Goal: Information Seeking & Learning: Learn about a topic

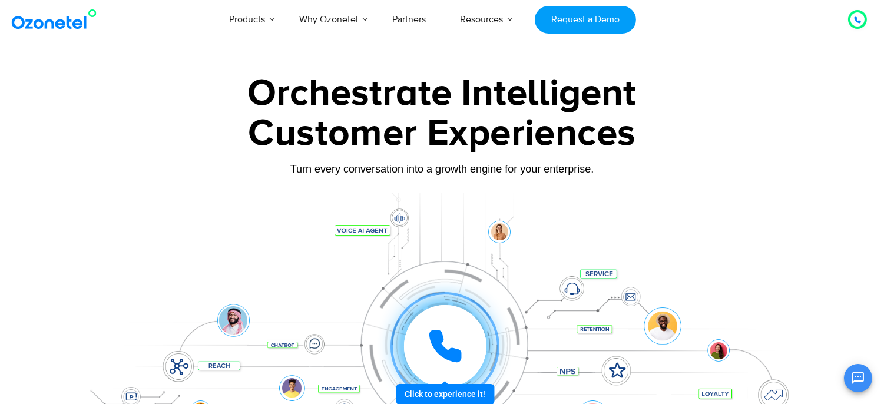
scroll to position [114, 0]
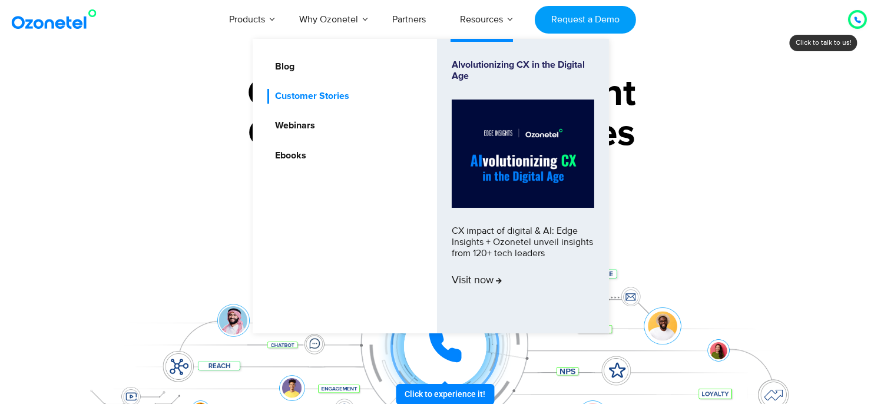
click at [333, 97] on link "Customer Stories" at bounding box center [309, 96] width 84 height 15
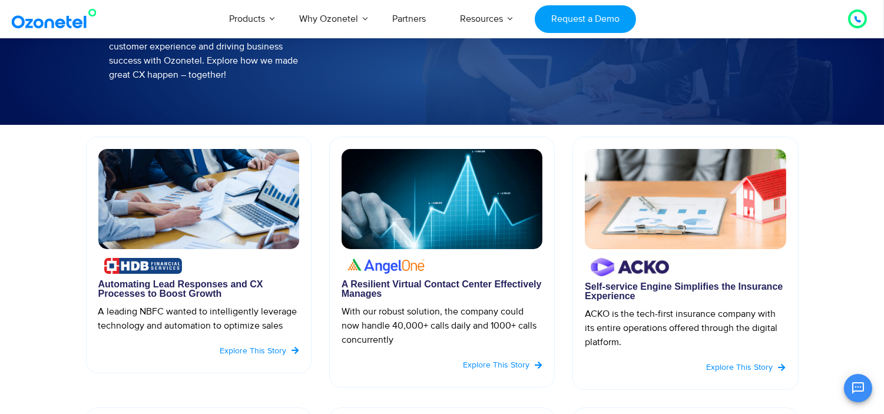
scroll to position [262, 0]
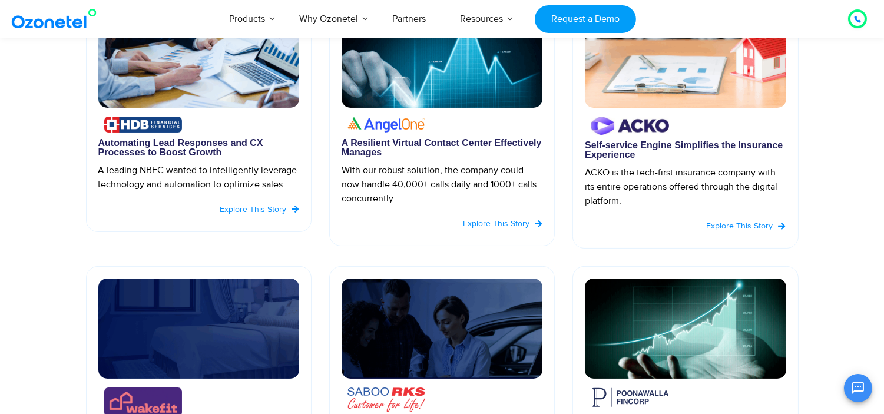
click at [160, 87] on img at bounding box center [198, 58] width 201 height 100
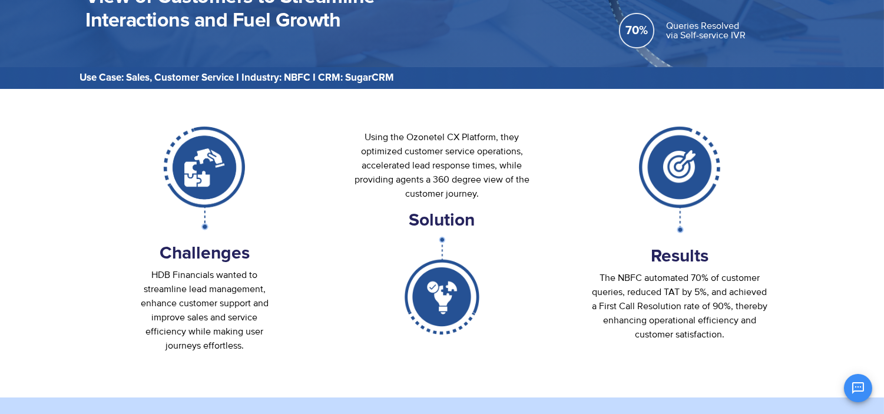
scroll to position [196, 0]
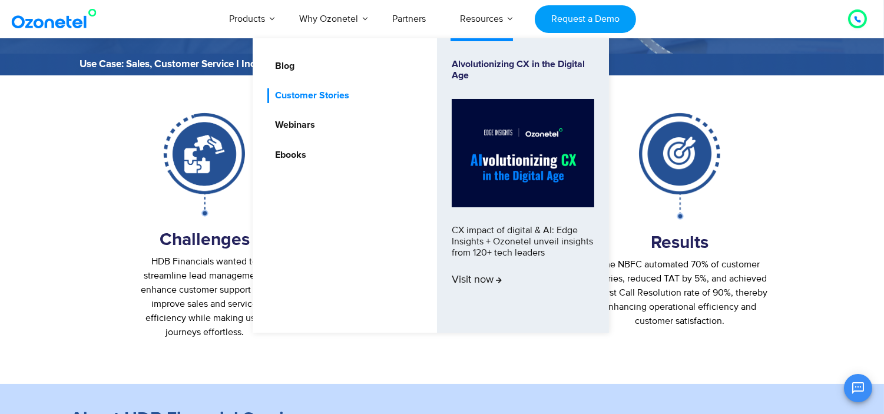
click at [304, 92] on link "Customer Stories" at bounding box center [309, 95] width 84 height 15
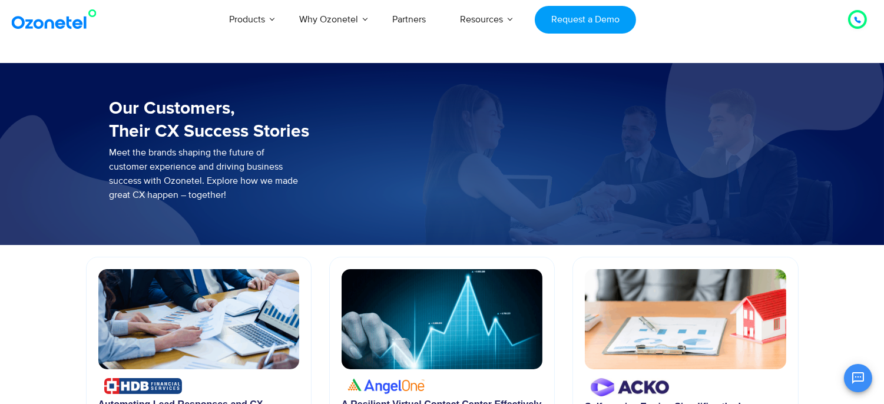
scroll to position [114, 0]
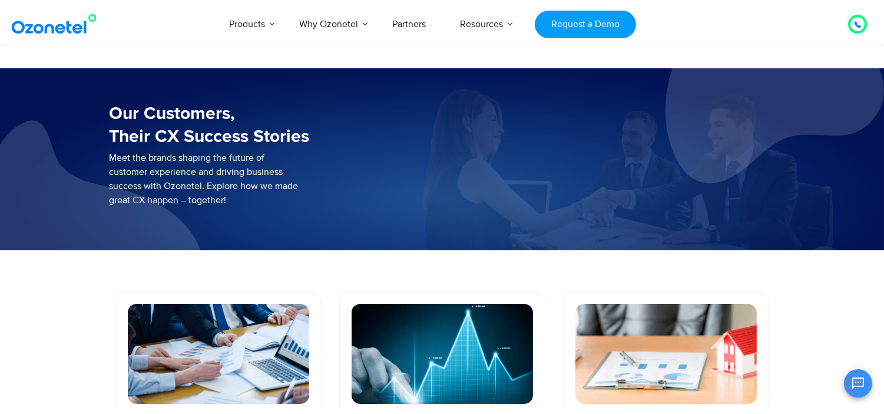
scroll to position [143, 0]
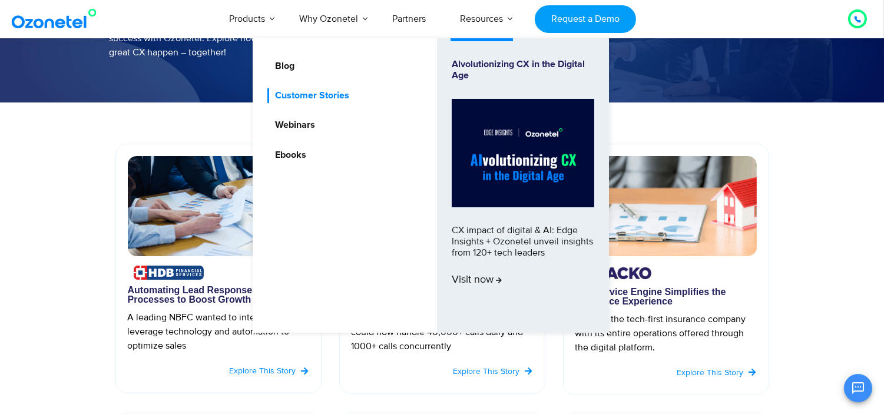
click at [332, 97] on link "Customer Stories" at bounding box center [309, 95] width 84 height 15
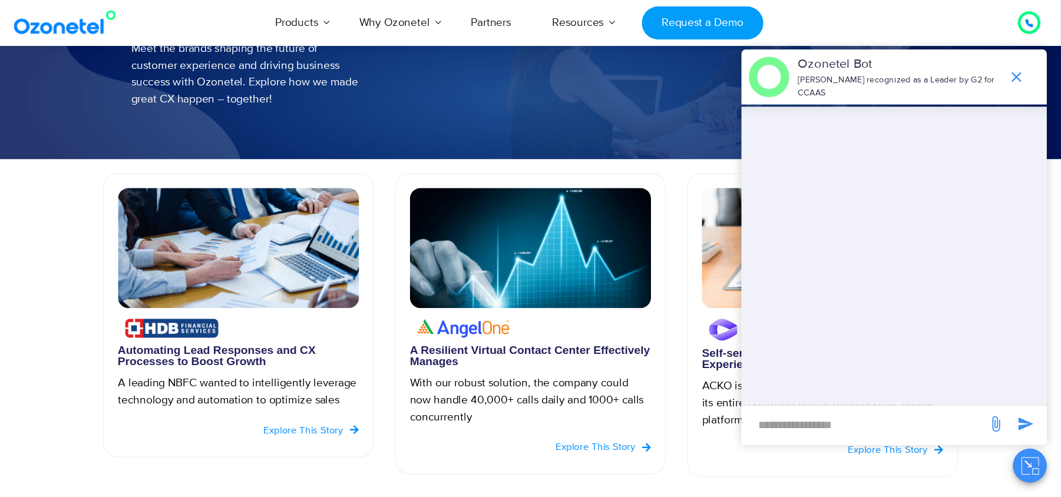
scroll to position [112, 0]
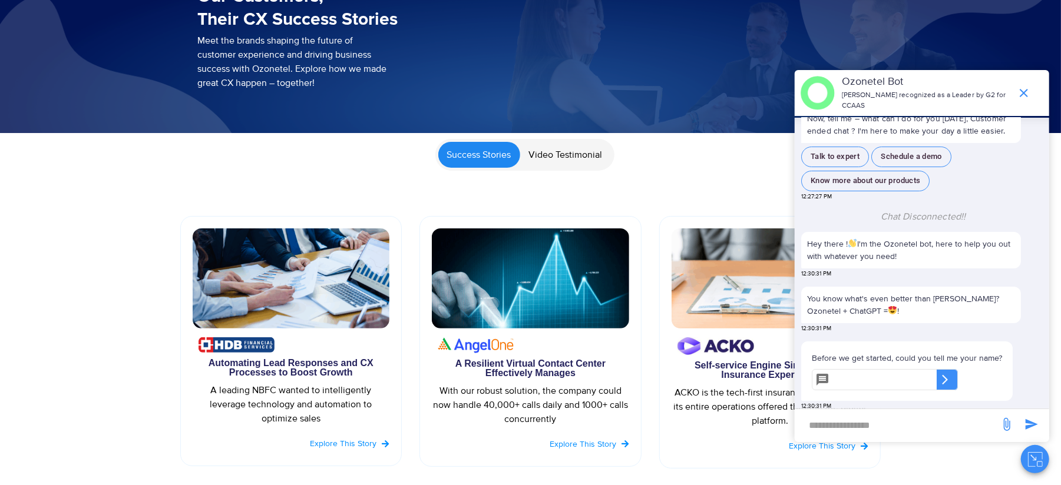
click at [1031, 463] on icon "Close chat" at bounding box center [1035, 459] width 15 height 15
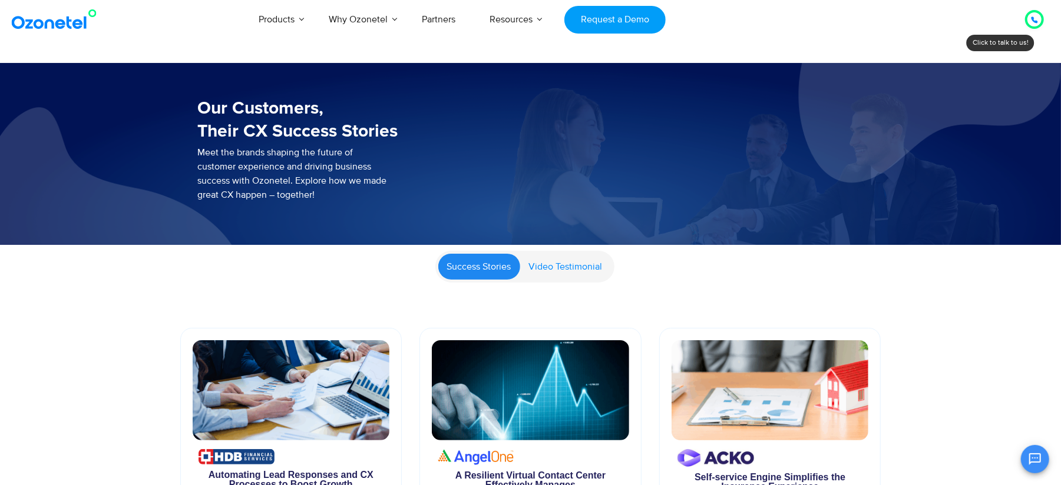
click at [534, 270] on span "Video Testimonial" at bounding box center [566, 267] width 74 height 12
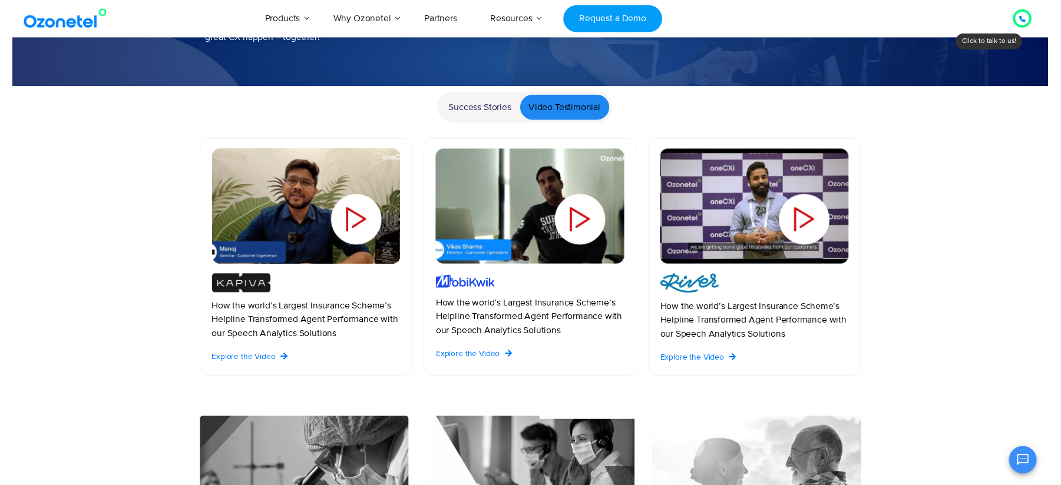
scroll to position [78, 0]
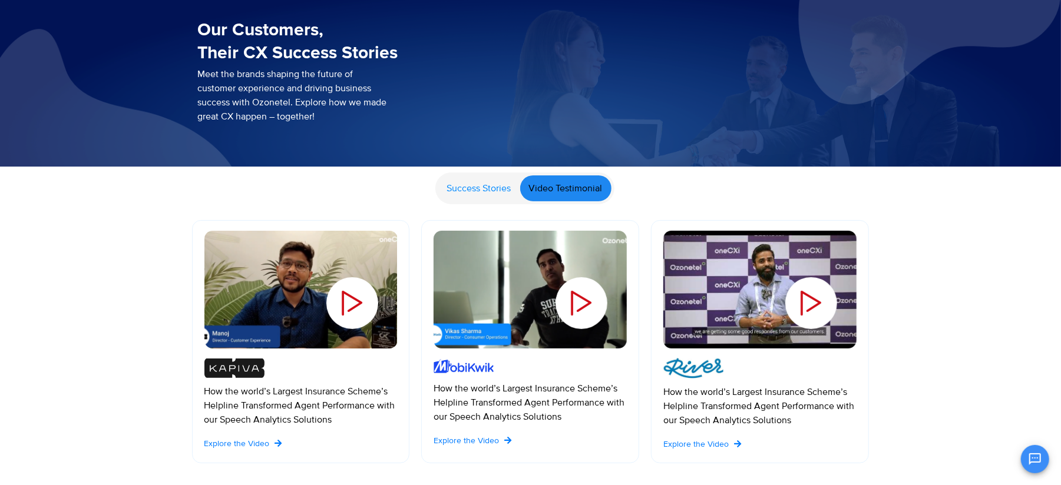
click at [470, 191] on span "Success Stories" at bounding box center [479, 189] width 64 height 12
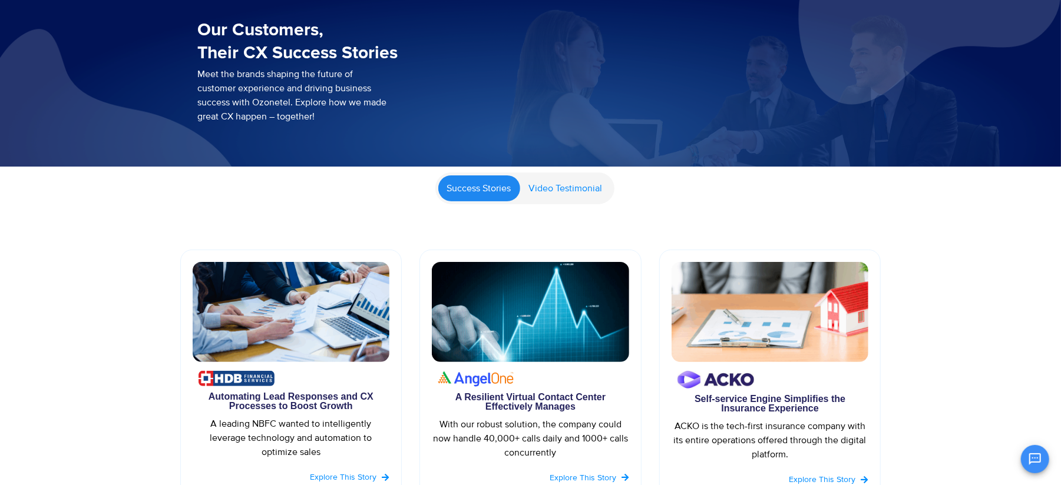
click at [590, 186] on span "Video Testimonial" at bounding box center [566, 189] width 74 height 12
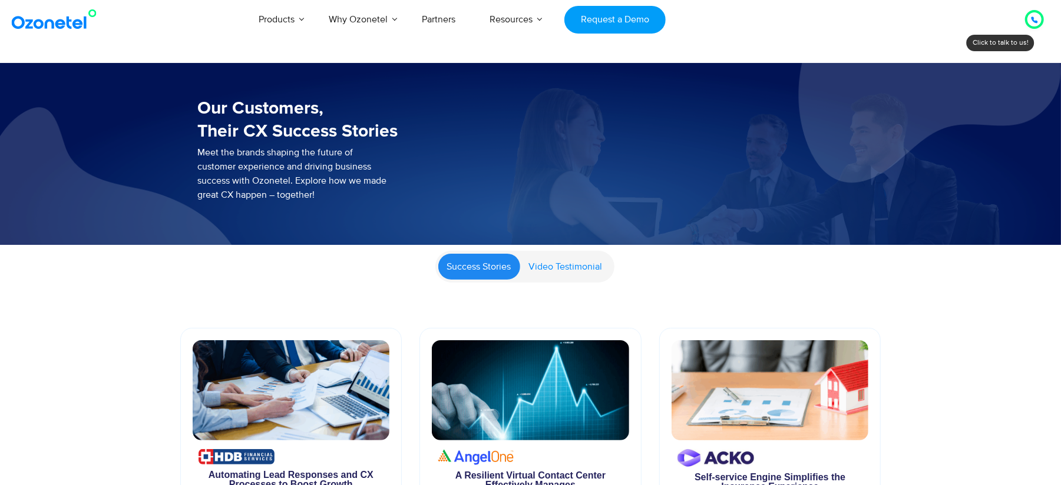
click at [588, 267] on span "Video Testimonial" at bounding box center [566, 267] width 74 height 12
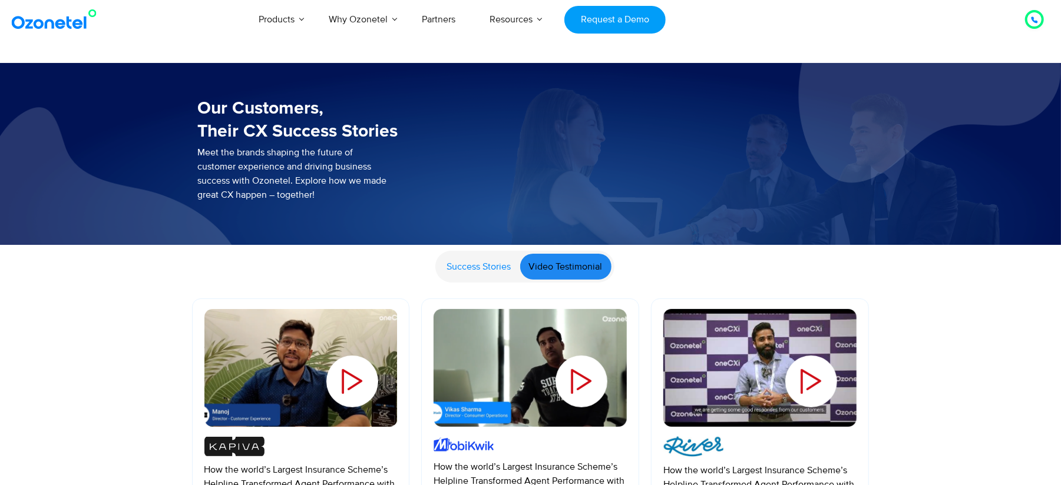
click at [494, 267] on span "Success Stories" at bounding box center [479, 267] width 64 height 12
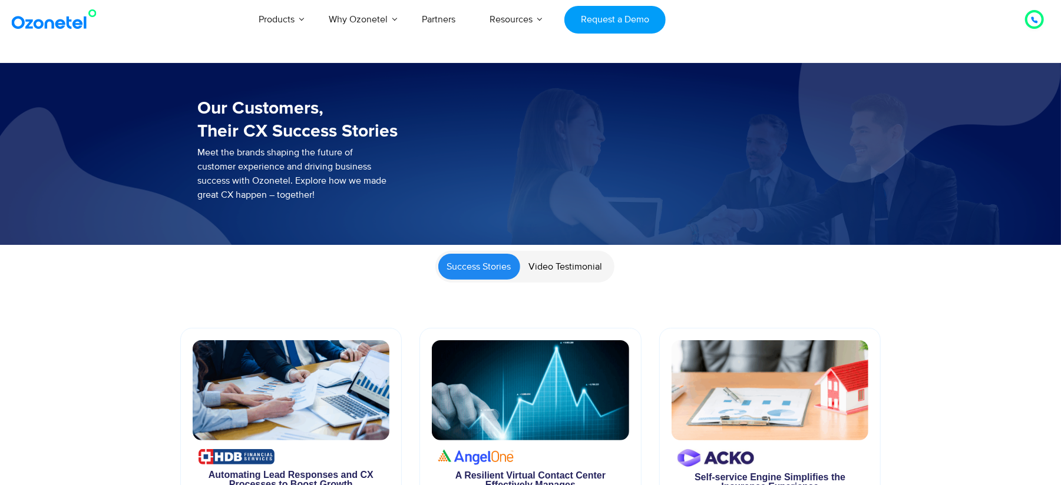
click at [55, 27] on img at bounding box center [56, 19] width 95 height 21
